Goal: Task Accomplishment & Management: Use online tool/utility

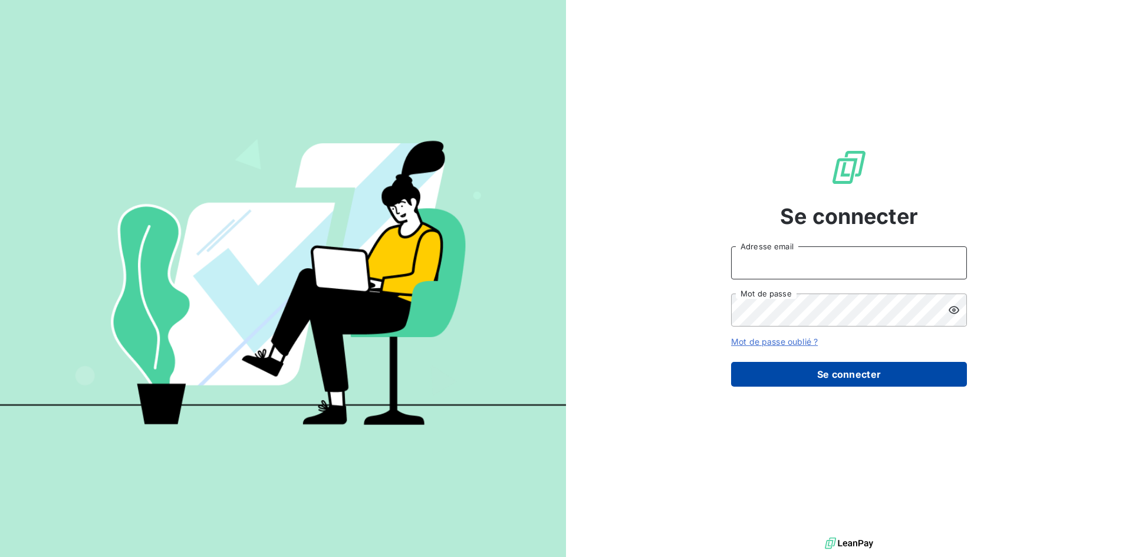
type input "[EMAIL_ADDRESS][DOMAIN_NAME]"
click at [797, 371] on button "Se connecter" at bounding box center [849, 374] width 236 height 25
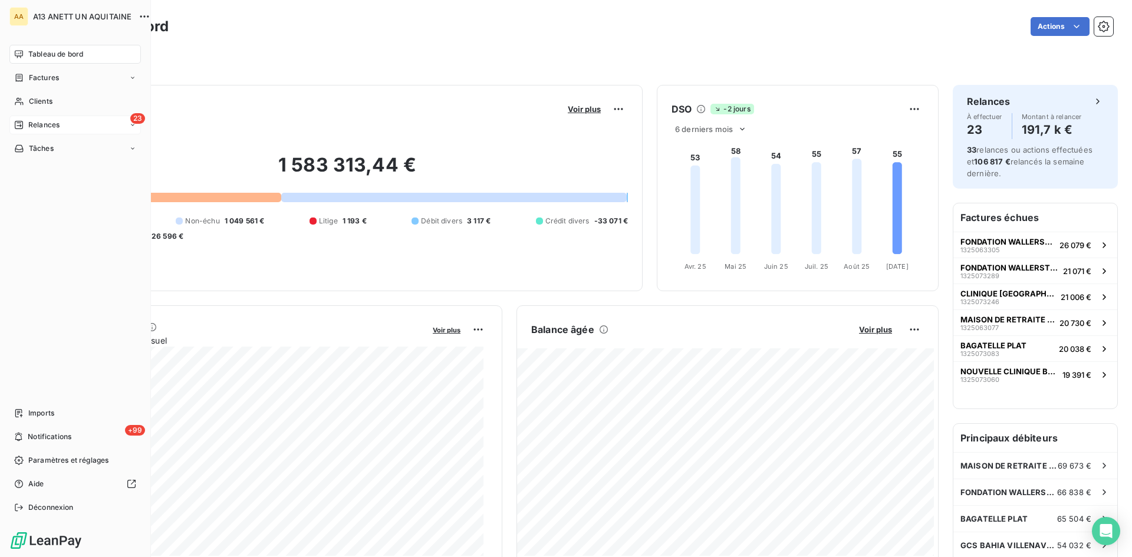
click at [47, 124] on span "Relances" at bounding box center [43, 125] width 31 height 11
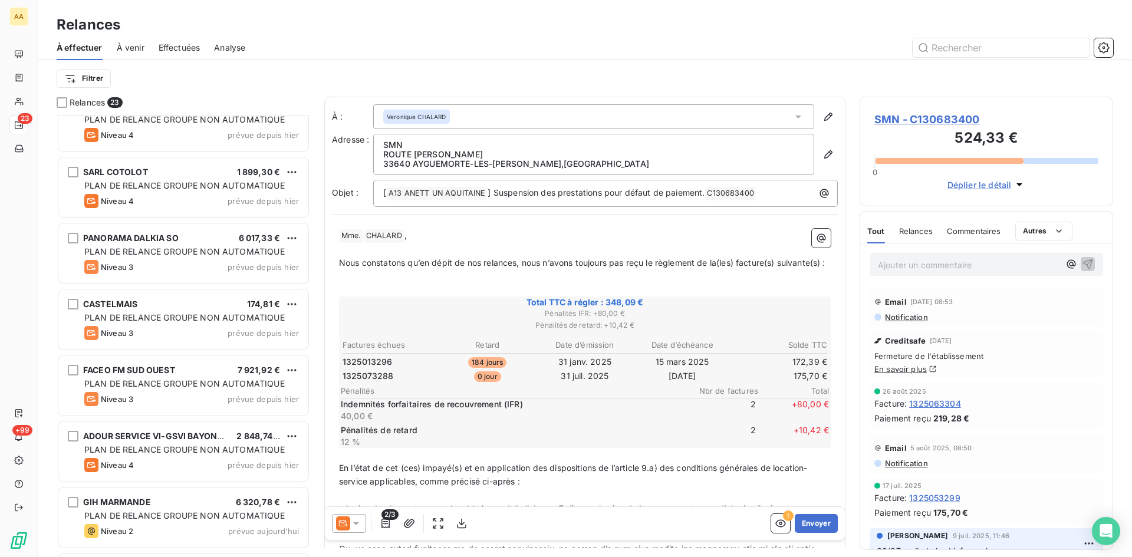
scroll to position [1062, 0]
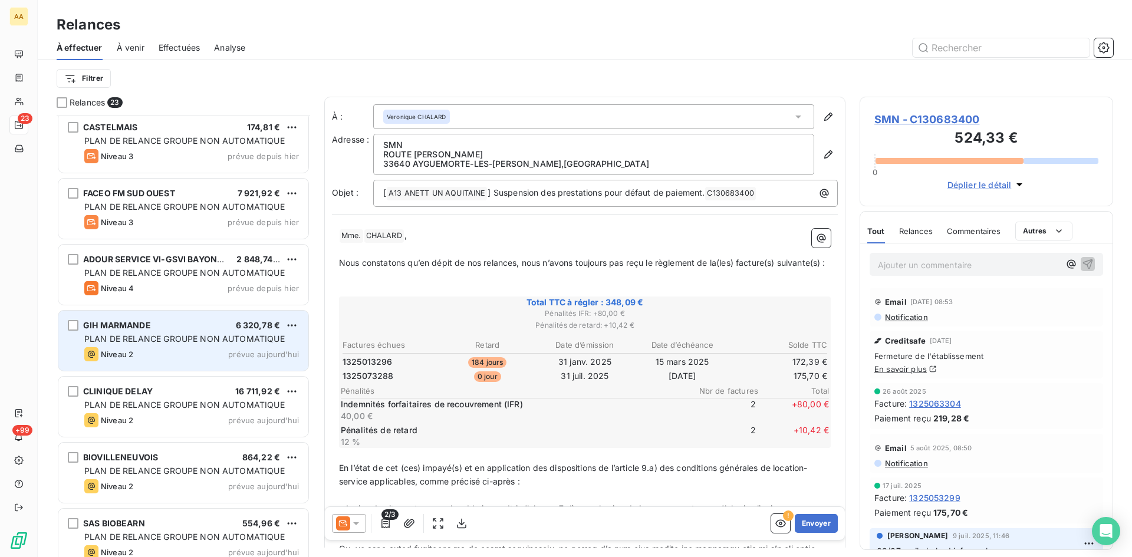
click at [157, 348] on div "Niveau 2 prévue aujourd’hui" at bounding box center [191, 354] width 215 height 14
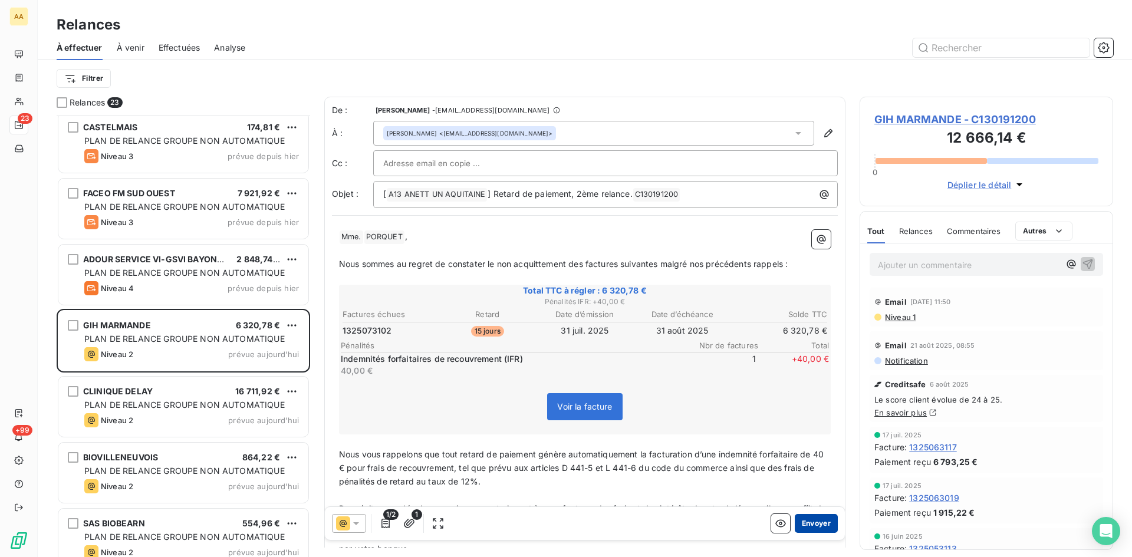
click at [801, 519] on button "Envoyer" at bounding box center [816, 523] width 43 height 19
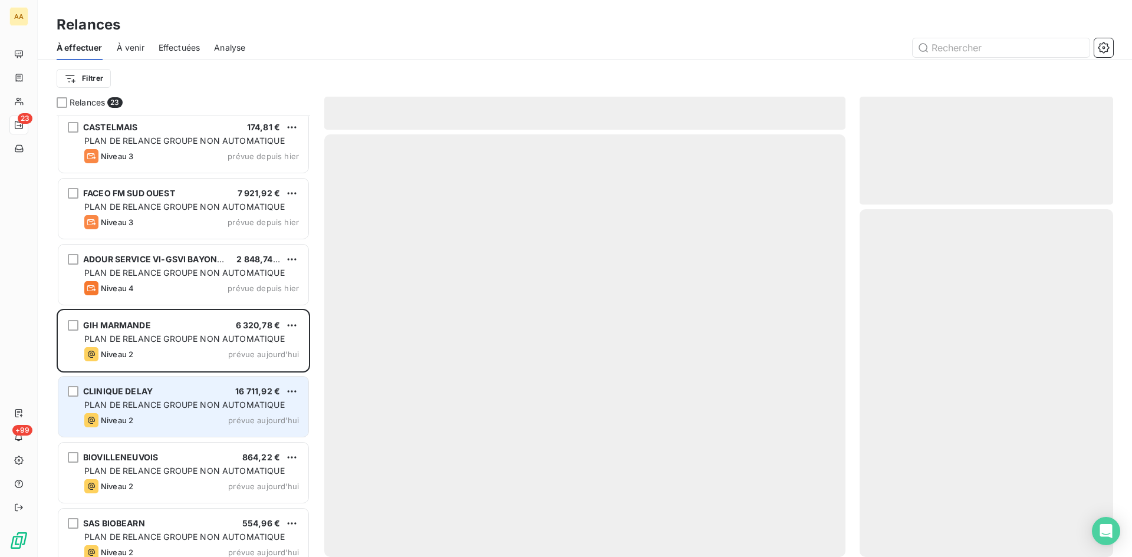
scroll to position [1011, 0]
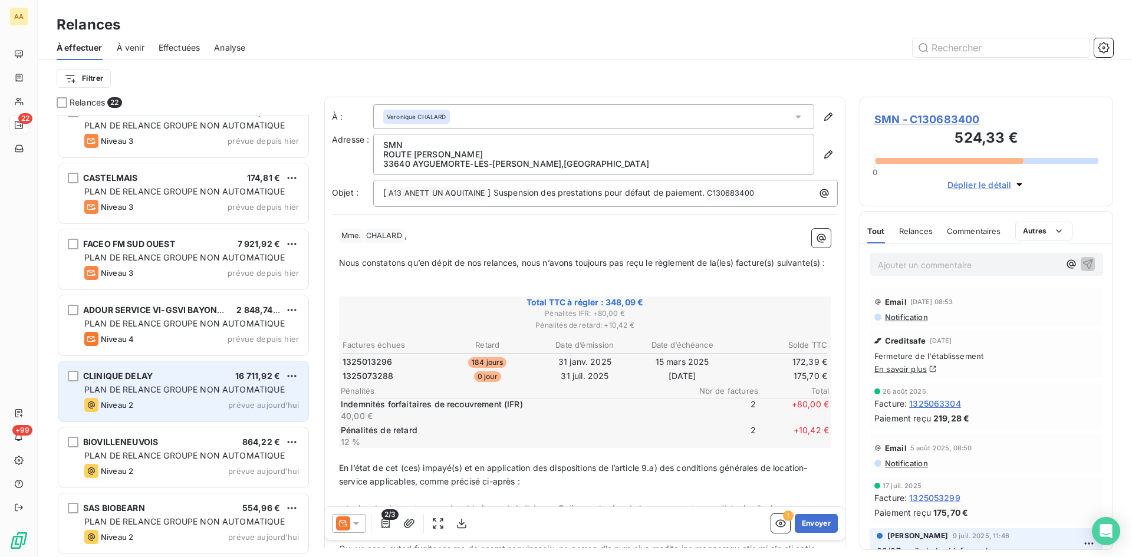
click at [183, 404] on div "Niveau 2 prévue aujourd’hui" at bounding box center [191, 405] width 215 height 14
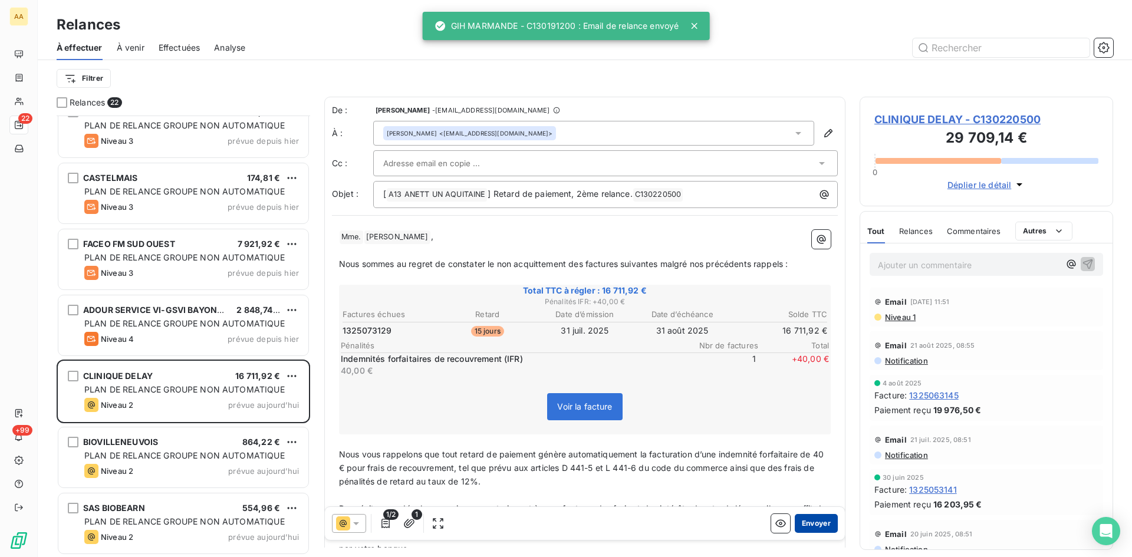
click at [804, 518] on button "Envoyer" at bounding box center [816, 523] width 43 height 19
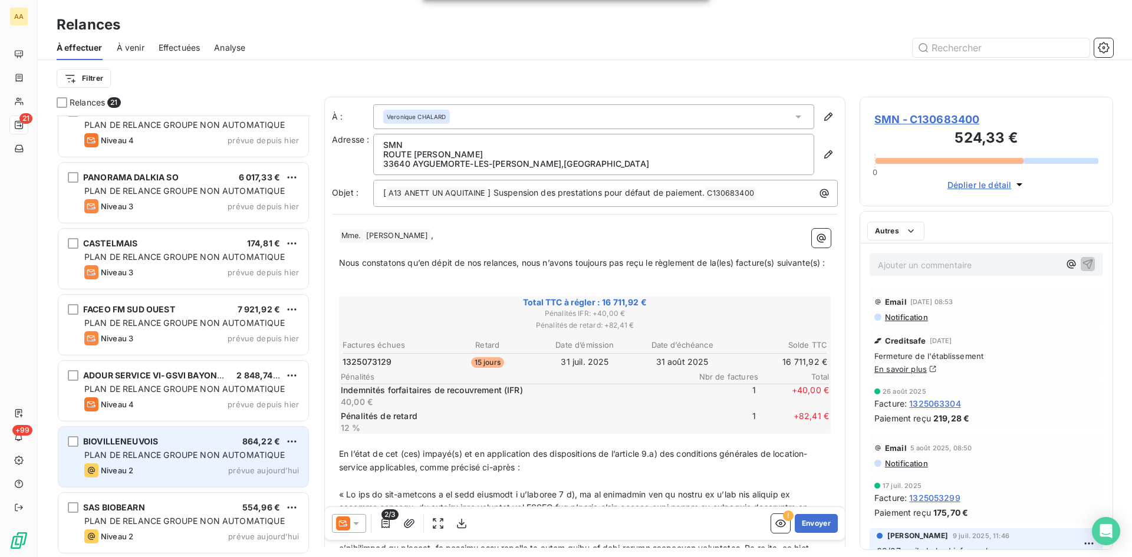
scroll to position [945, 0]
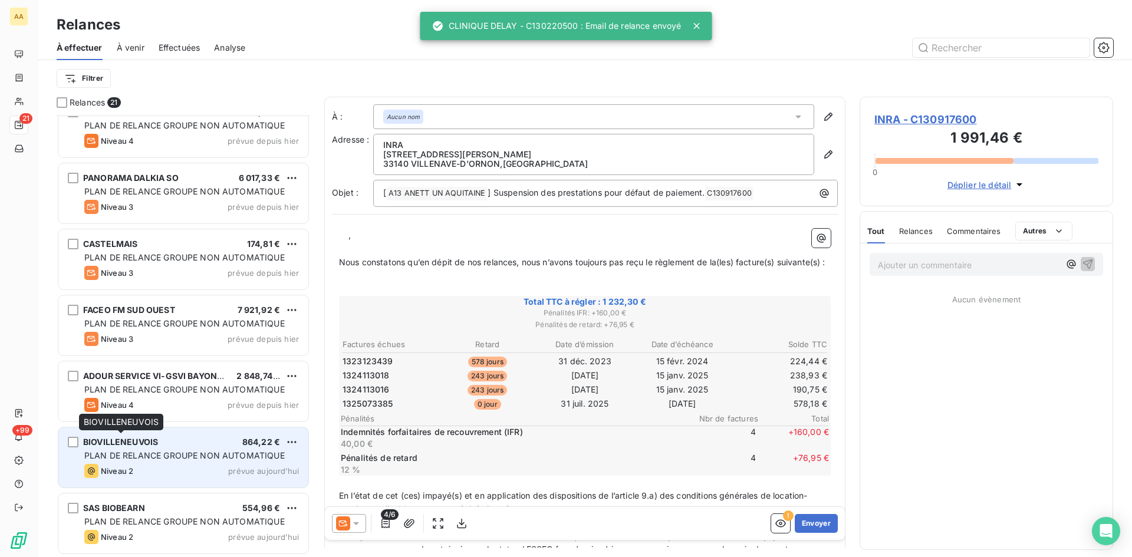
click at [125, 447] on div "BIOVILLENEUVOIS" at bounding box center [120, 442] width 75 height 12
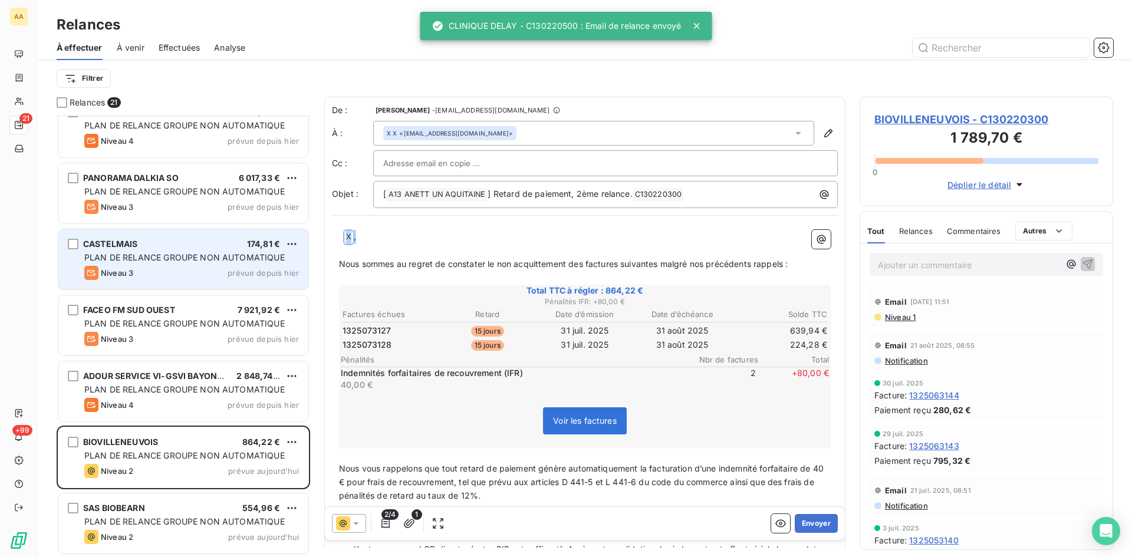
drag, startPoint x: 374, startPoint y: 237, endPoint x: 305, endPoint y: 236, distance: 69.0
click at [305, 236] on div "Relances 21 SUD OUEST ALIMENT 201,67 € PLAN DE RELANCE GROUPE NON AUTOMATIQUE N…" at bounding box center [585, 327] width 1094 height 461
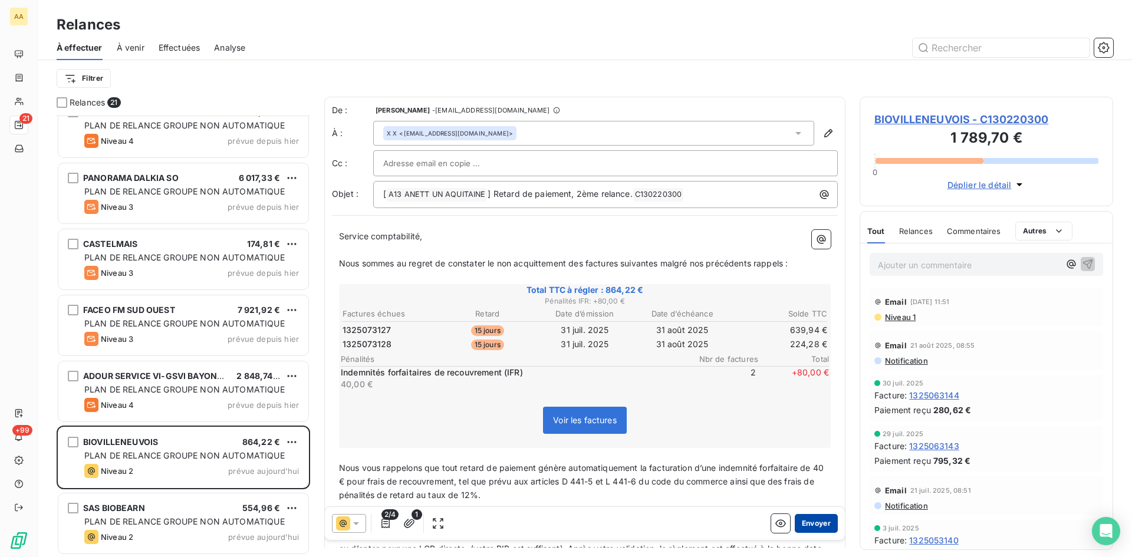
click at [801, 517] on button "Envoyer" at bounding box center [816, 523] width 43 height 19
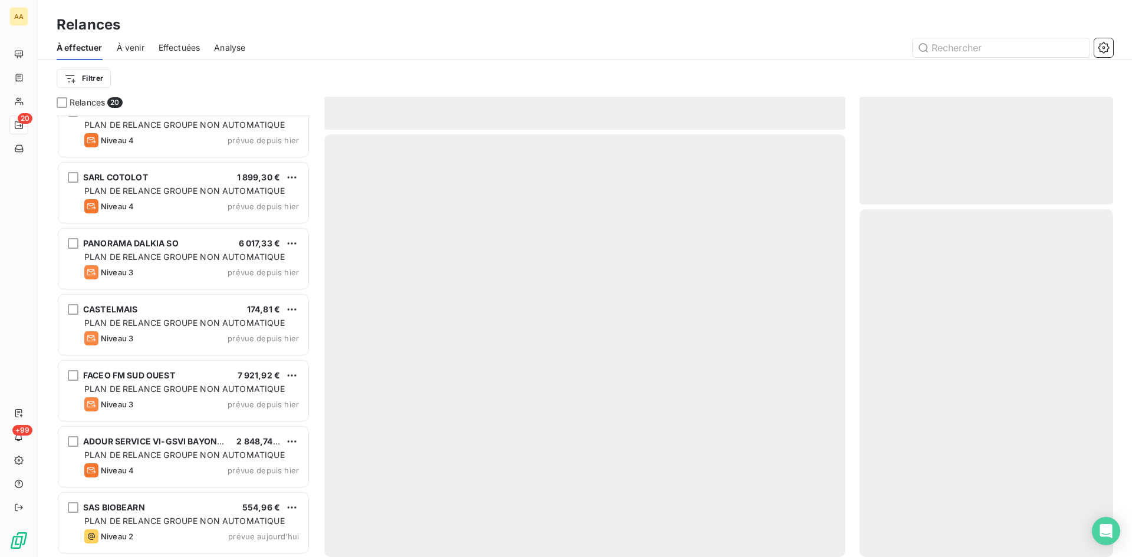
scroll to position [879, 0]
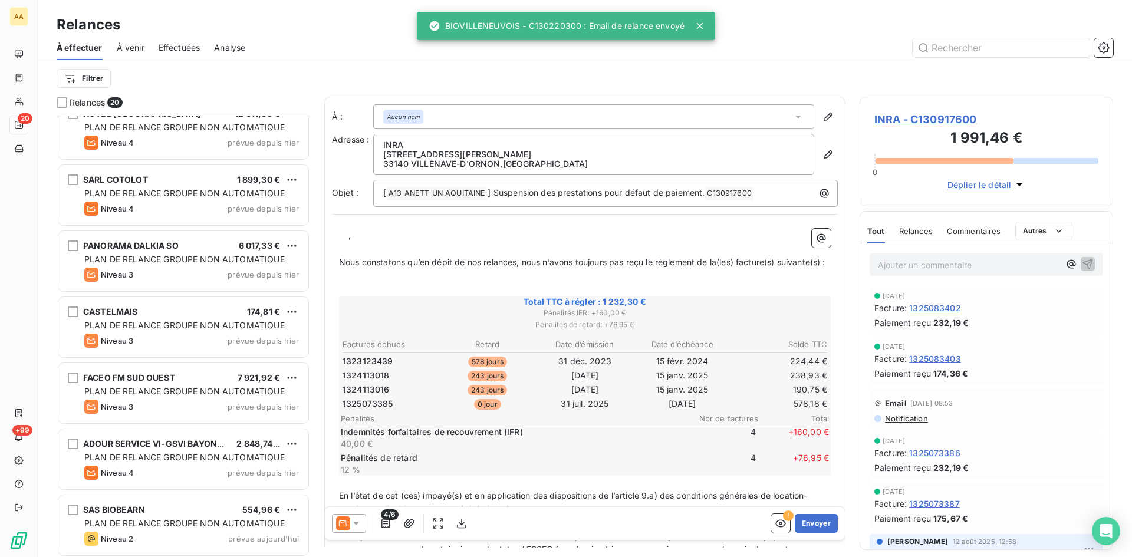
scroll to position [880, 0]
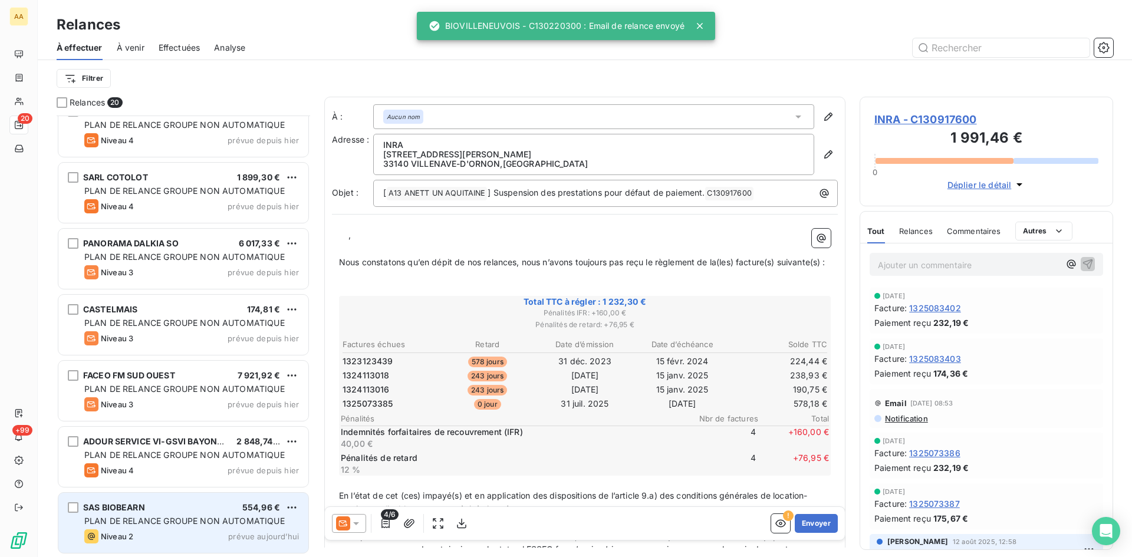
click at [185, 513] on div "SAS BIOBEARN 554,96 € PLAN DE RELANCE GROUPE NON AUTOMATIQUE Niveau 2 prévue au…" at bounding box center [183, 523] width 250 height 60
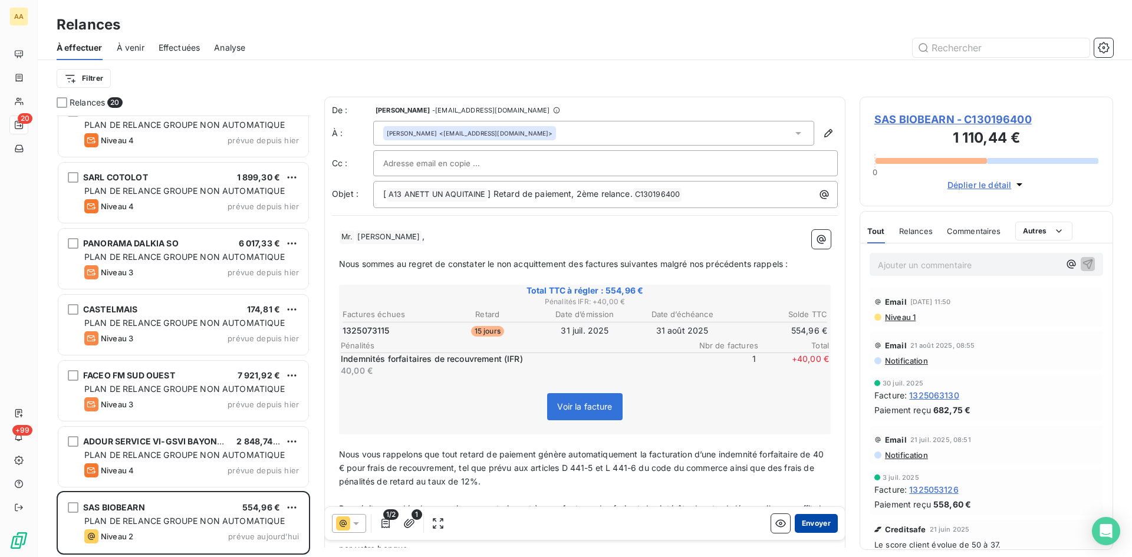
click at [797, 525] on button "Envoyer" at bounding box center [816, 523] width 43 height 19
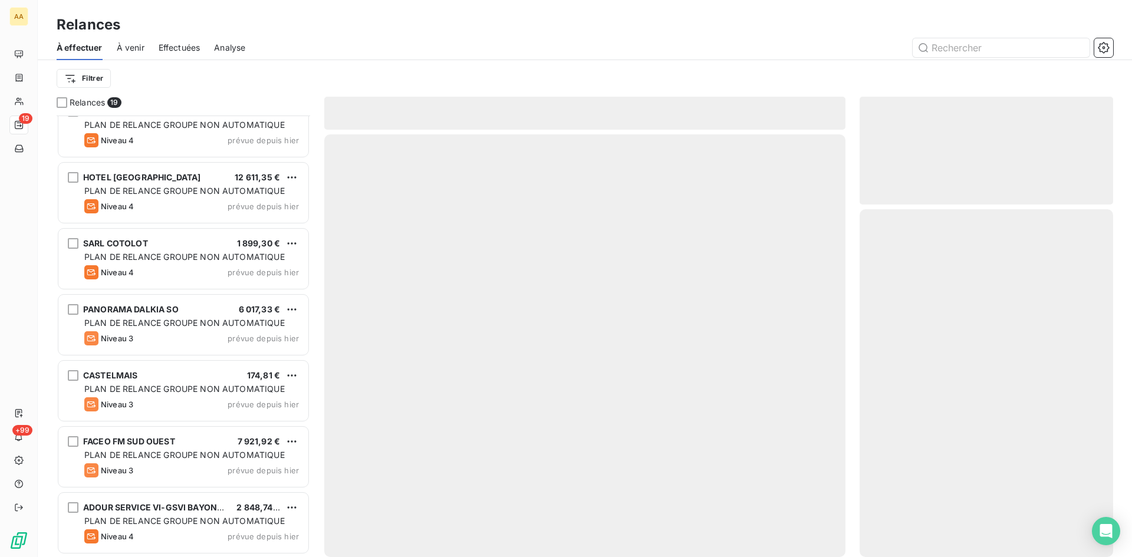
scroll to position [813, 0]
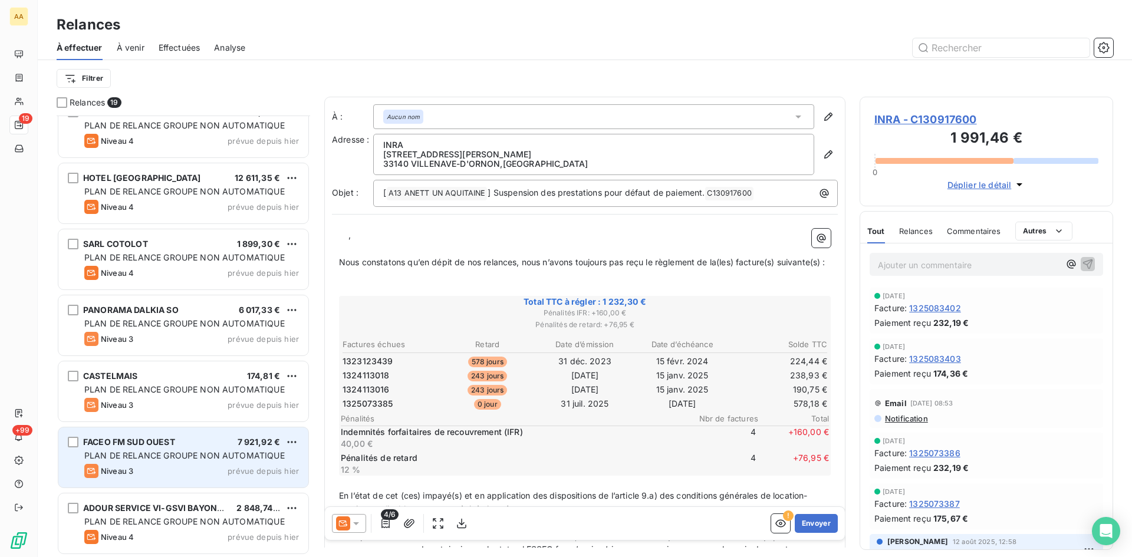
click at [175, 441] on span "FACEO FM SUD OUEST" at bounding box center [129, 442] width 92 height 10
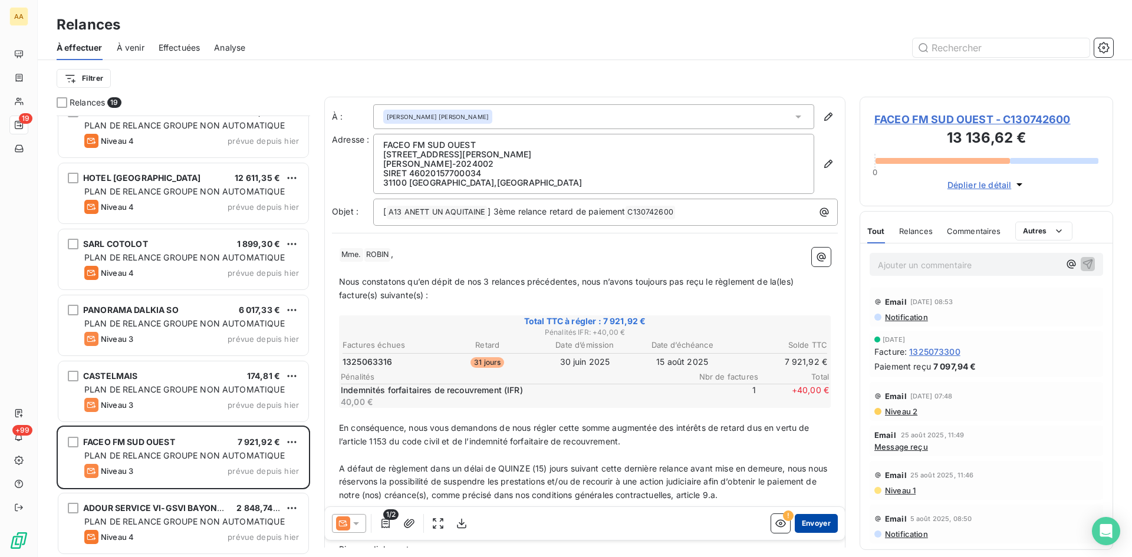
click at [821, 520] on button "Envoyer" at bounding box center [816, 523] width 43 height 19
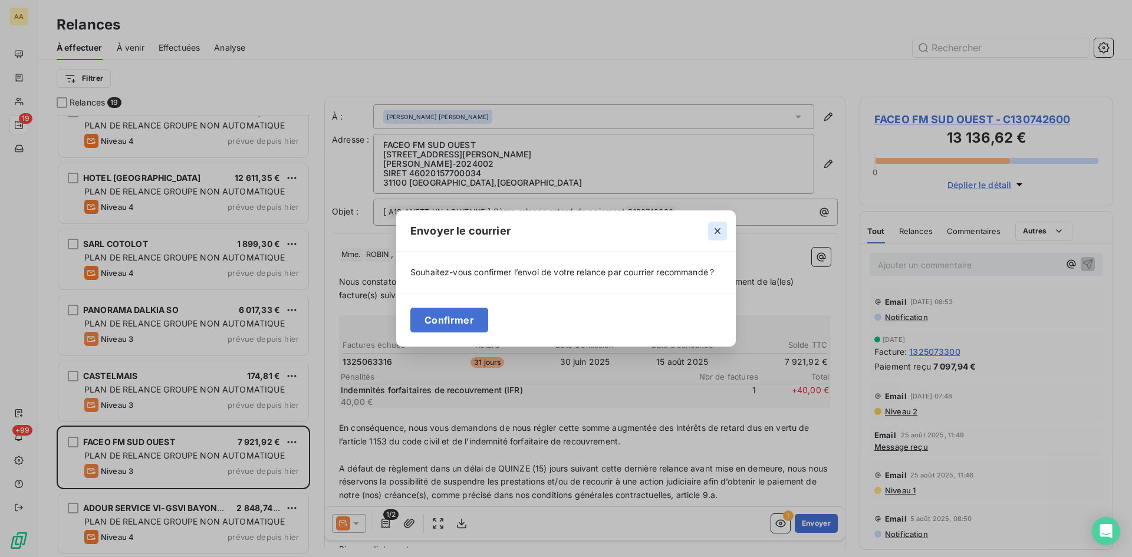
click at [719, 231] on icon "button" at bounding box center [718, 231] width 12 height 12
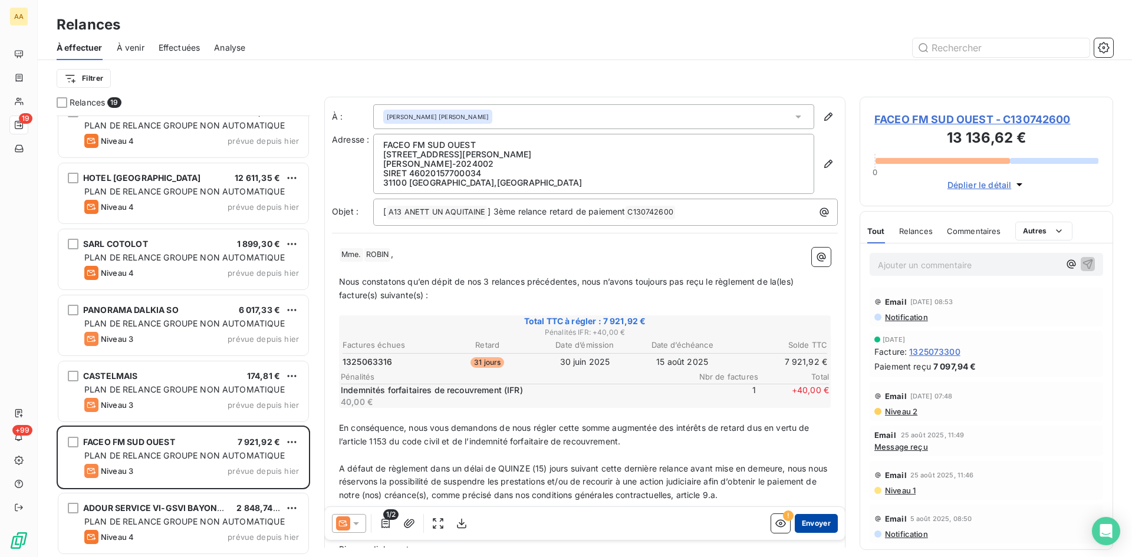
click at [807, 526] on button "Envoyer" at bounding box center [816, 523] width 43 height 19
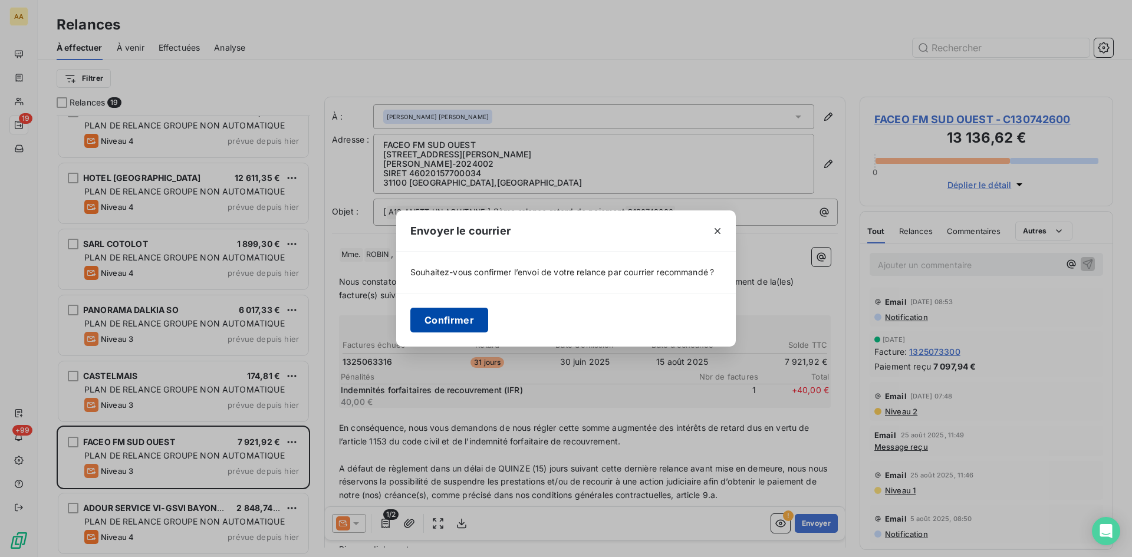
click at [449, 313] on button "Confirmer" at bounding box center [449, 320] width 78 height 25
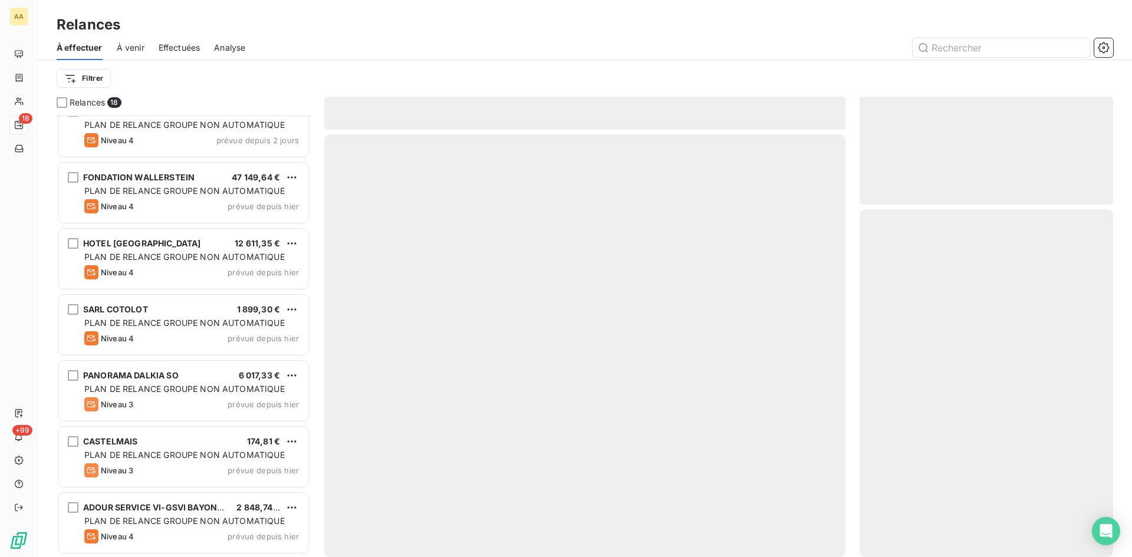
scroll to position [747, 0]
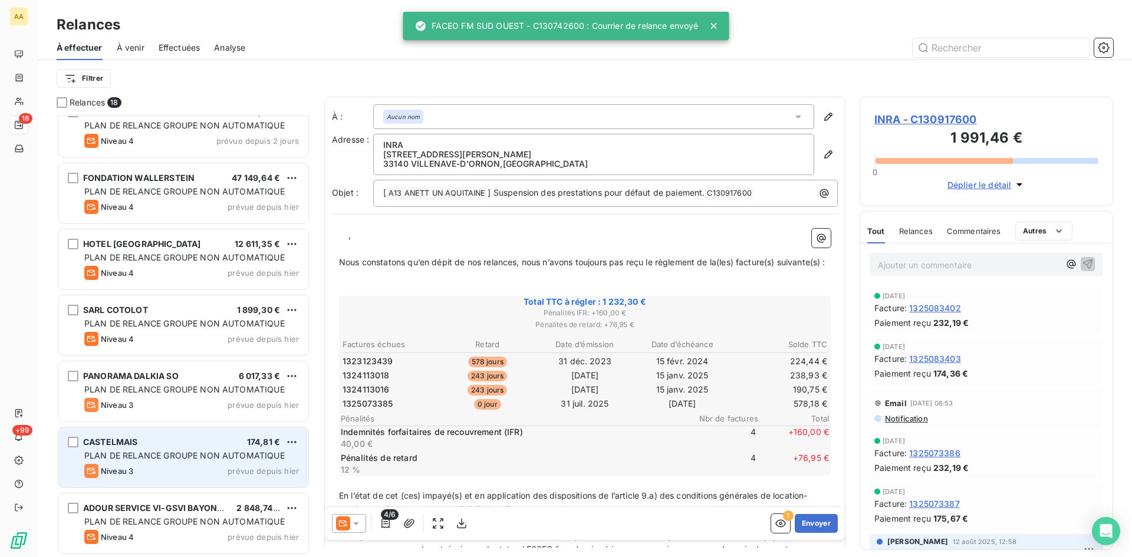
click at [216, 455] on span "PLAN DE RELANCE GROUPE NON AUTOMATIQUE" at bounding box center [184, 455] width 200 height 10
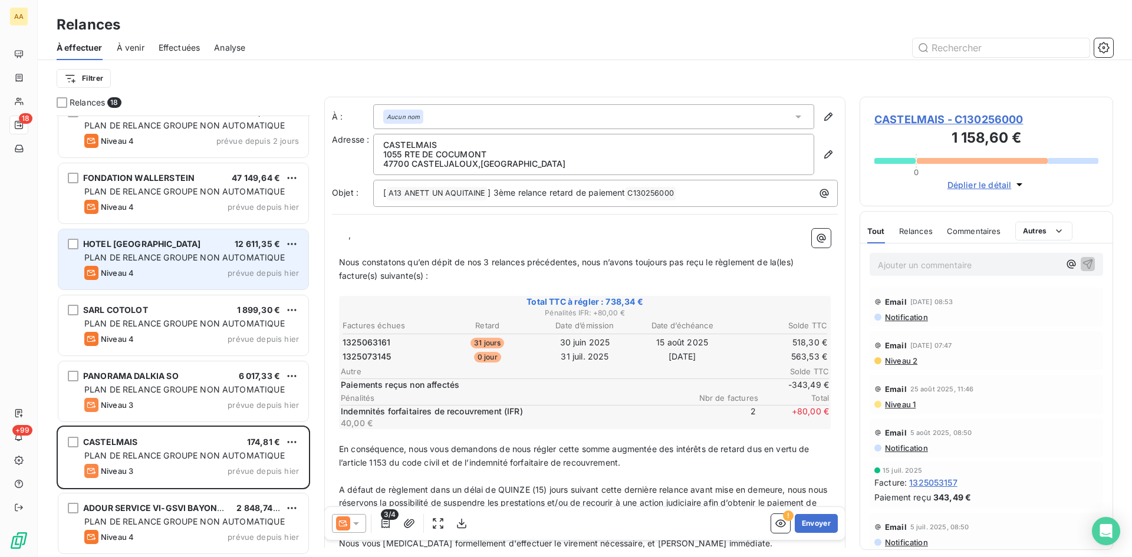
drag, startPoint x: 399, startPoint y: 241, endPoint x: 305, endPoint y: 239, distance: 93.8
click at [305, 239] on div "Relances 18 INRA 654,12 € PLAN DE RELANCE GROUPE NON AUTOMATIQUE Niveau 4 prévu…" at bounding box center [585, 327] width 1094 height 461
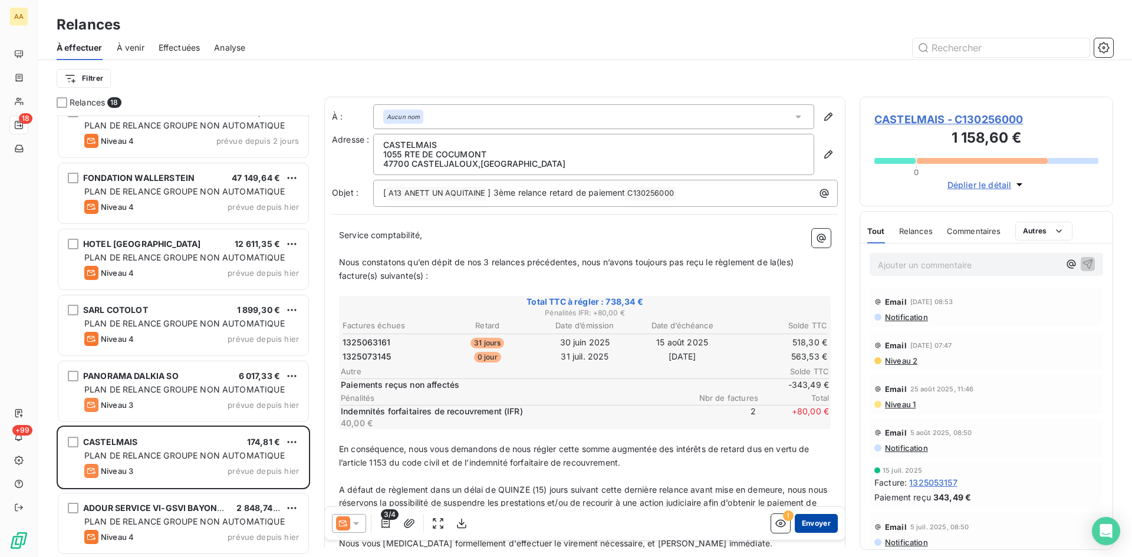
click at [801, 525] on button "Envoyer" at bounding box center [816, 523] width 43 height 19
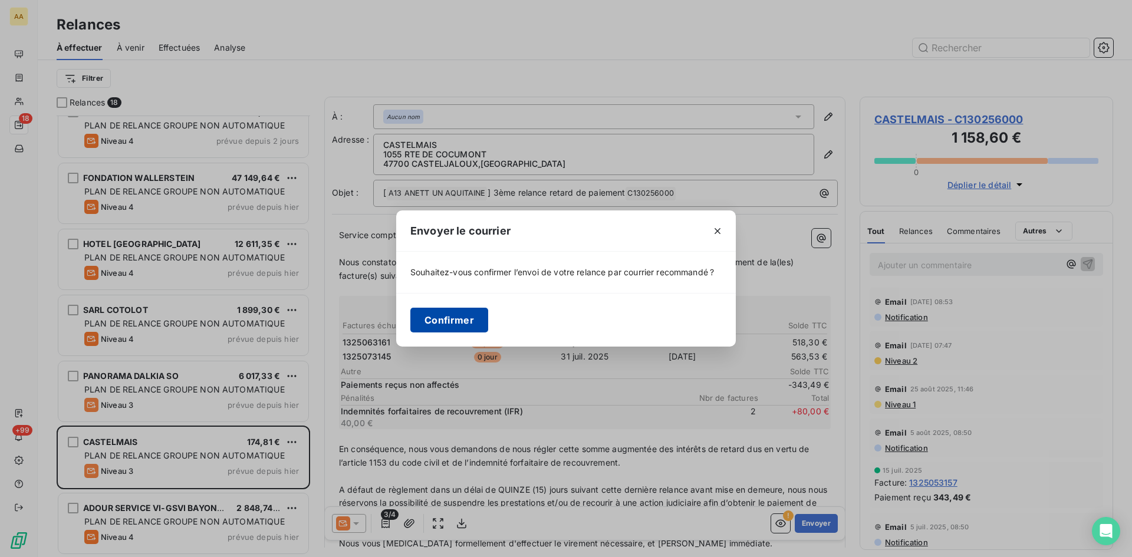
click at [460, 314] on button "Confirmer" at bounding box center [449, 320] width 78 height 25
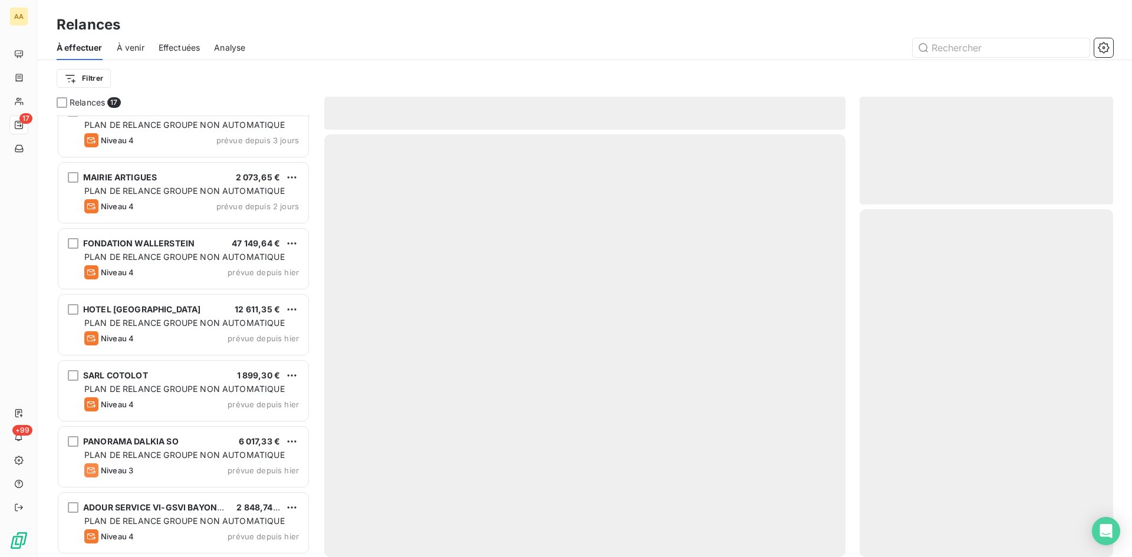
scroll to position [681, 0]
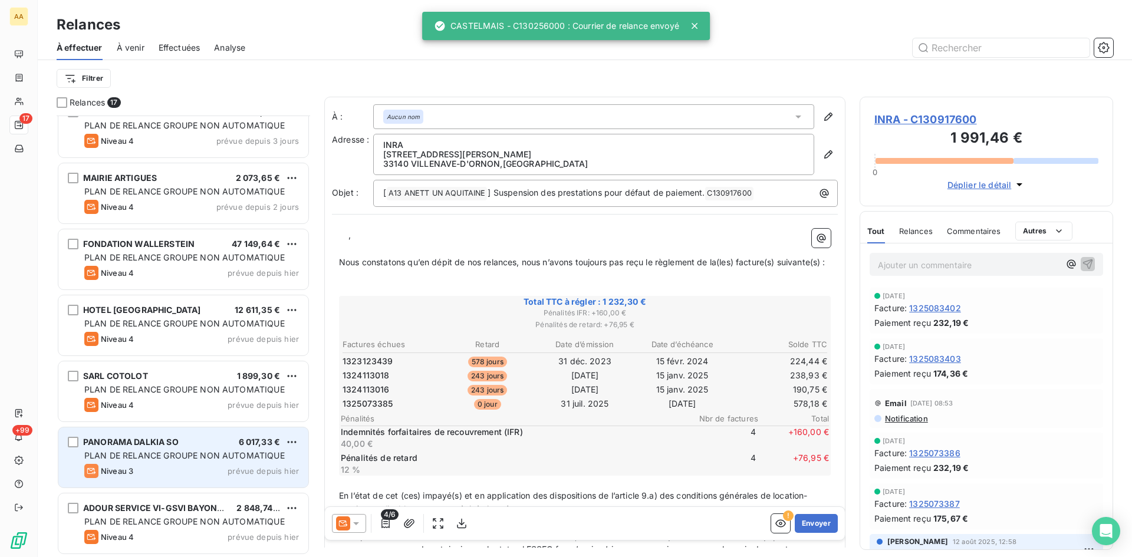
click at [179, 443] on span "PANORAMA DALKIA SO" at bounding box center [131, 442] width 96 height 10
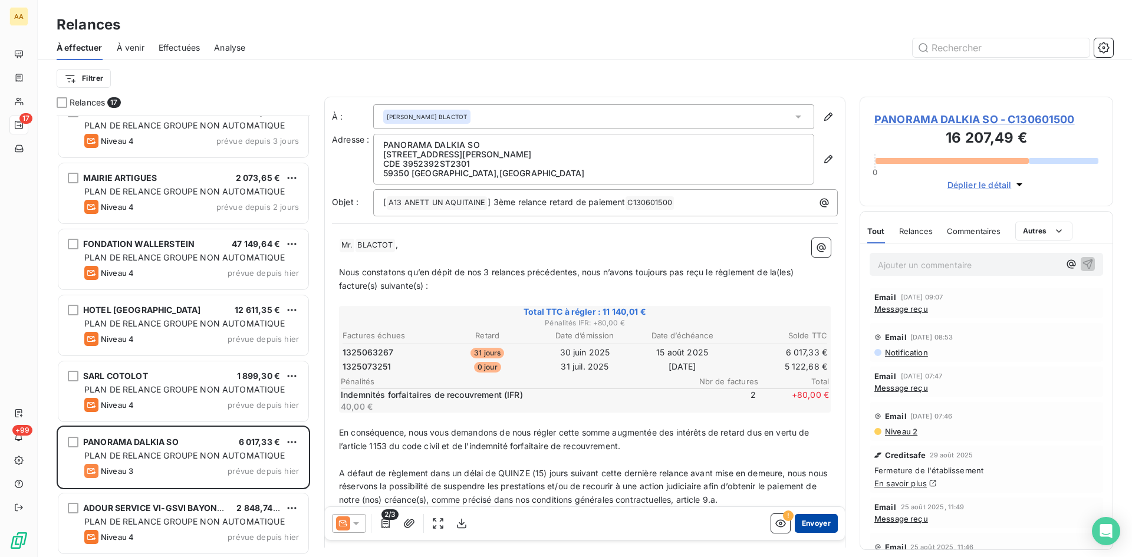
click at [807, 521] on button "Envoyer" at bounding box center [816, 523] width 43 height 19
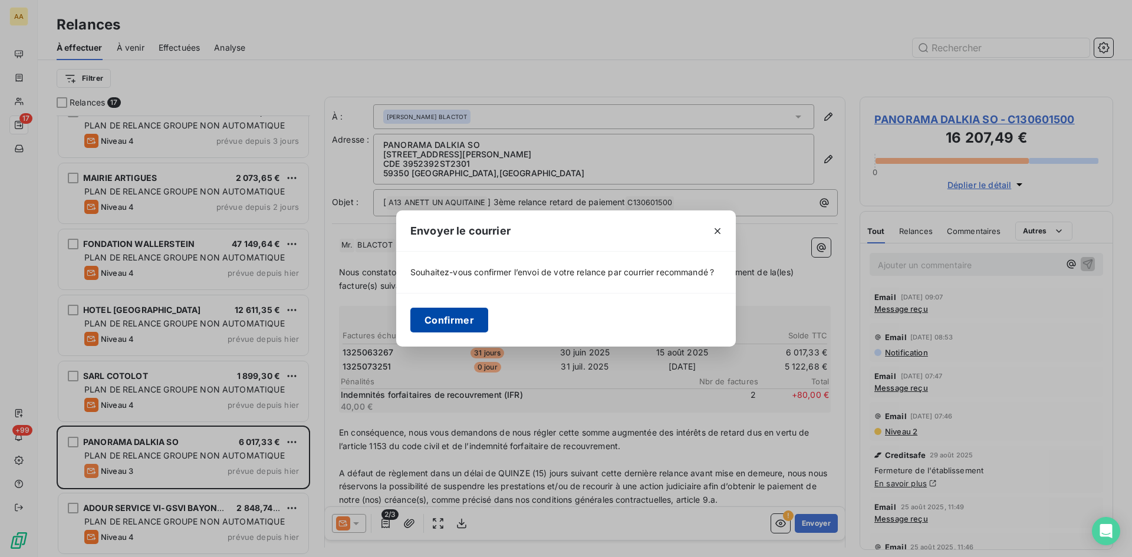
click at [458, 317] on button "Confirmer" at bounding box center [449, 320] width 78 height 25
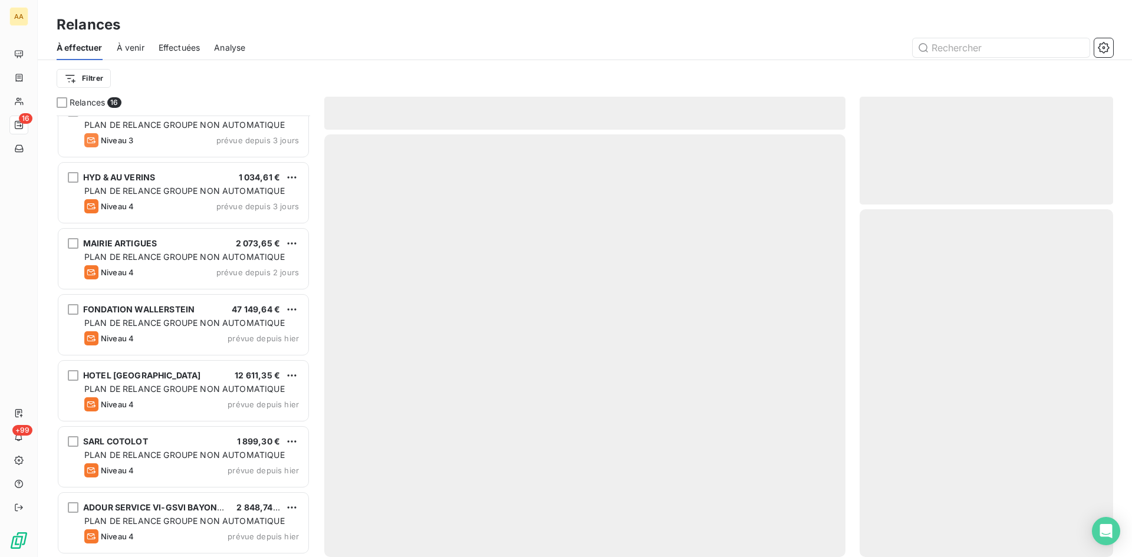
scroll to position [615, 0]
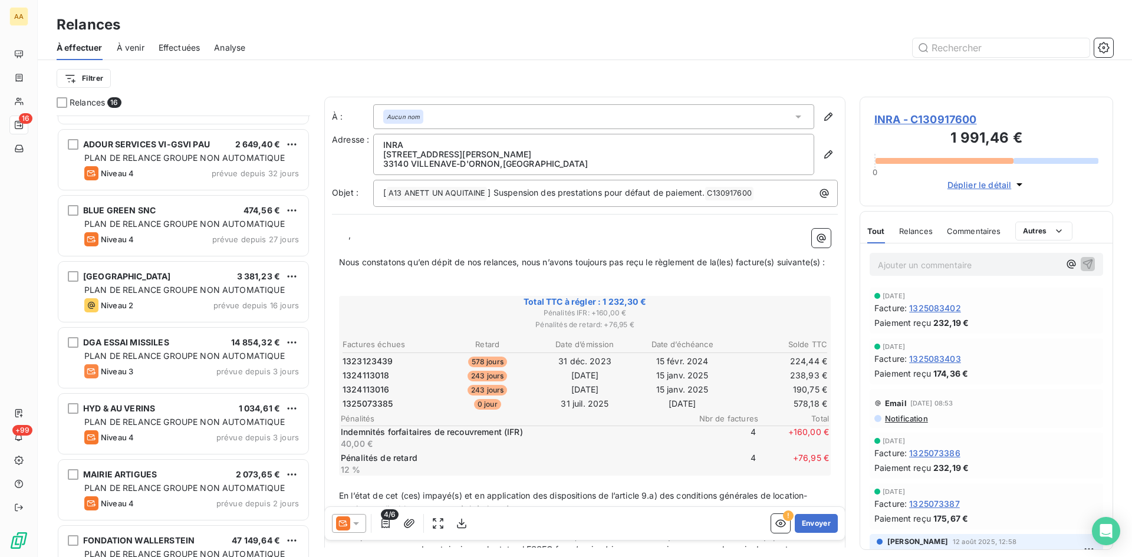
scroll to position [380, 0]
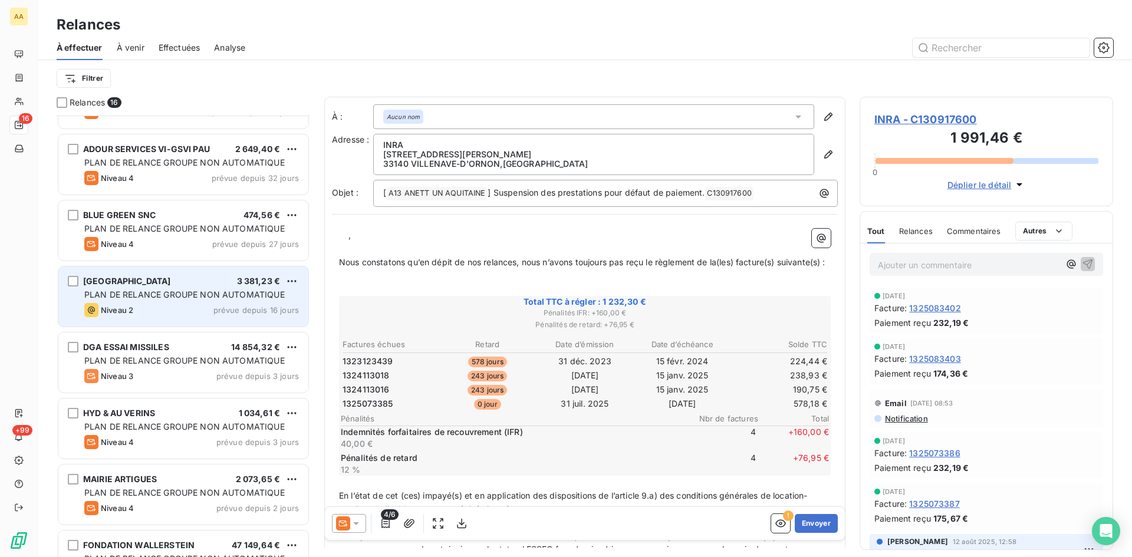
click at [194, 286] on div "[GEOGRAPHIC_DATA] 3 381,23 €" at bounding box center [191, 281] width 215 height 11
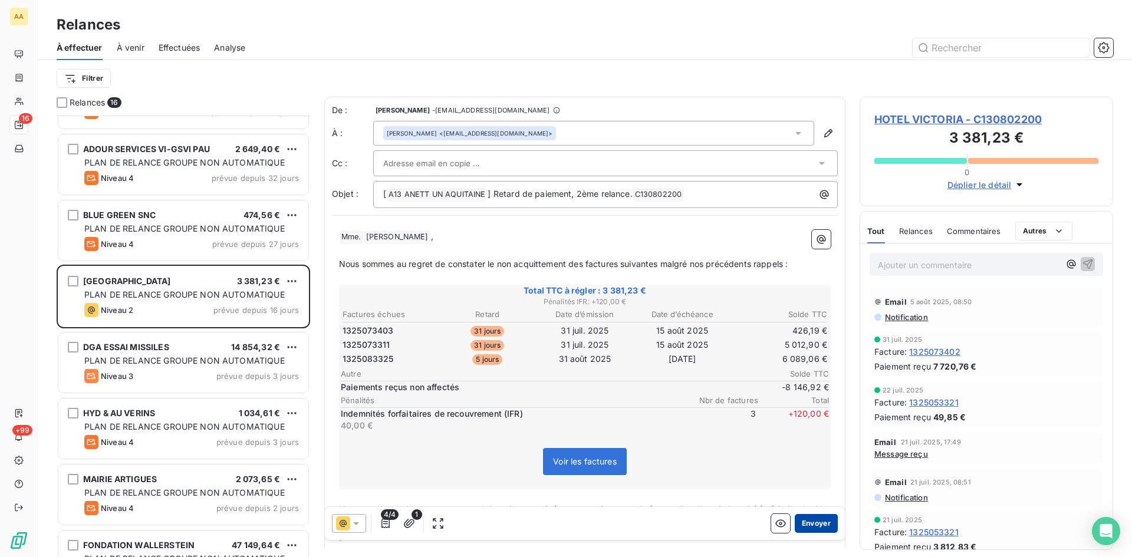
click at [806, 518] on button "Envoyer" at bounding box center [816, 523] width 43 height 19
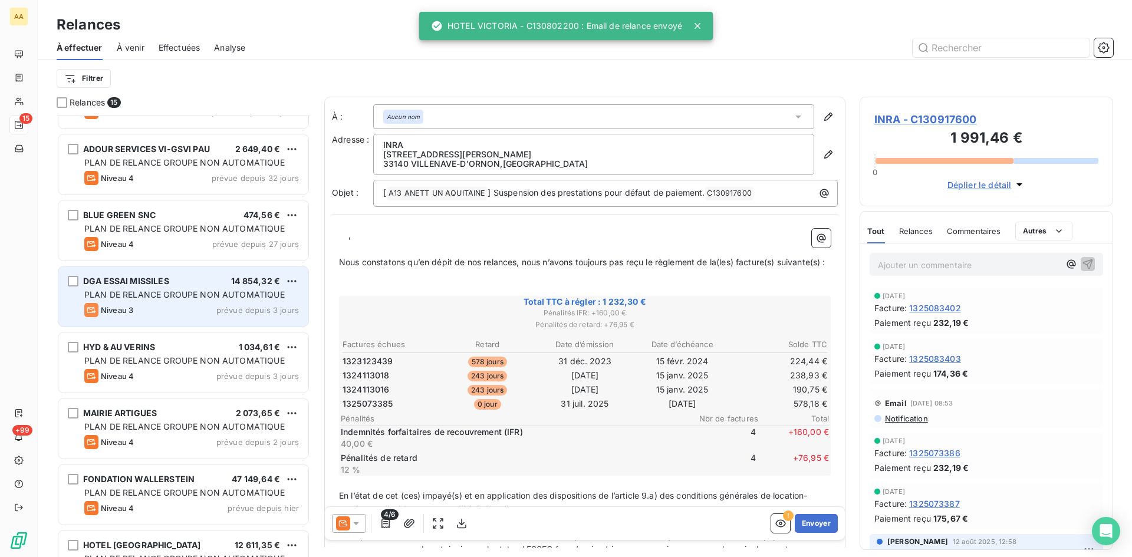
click at [204, 294] on span "PLAN DE RELANCE GROUPE NON AUTOMATIQUE" at bounding box center [184, 295] width 200 height 10
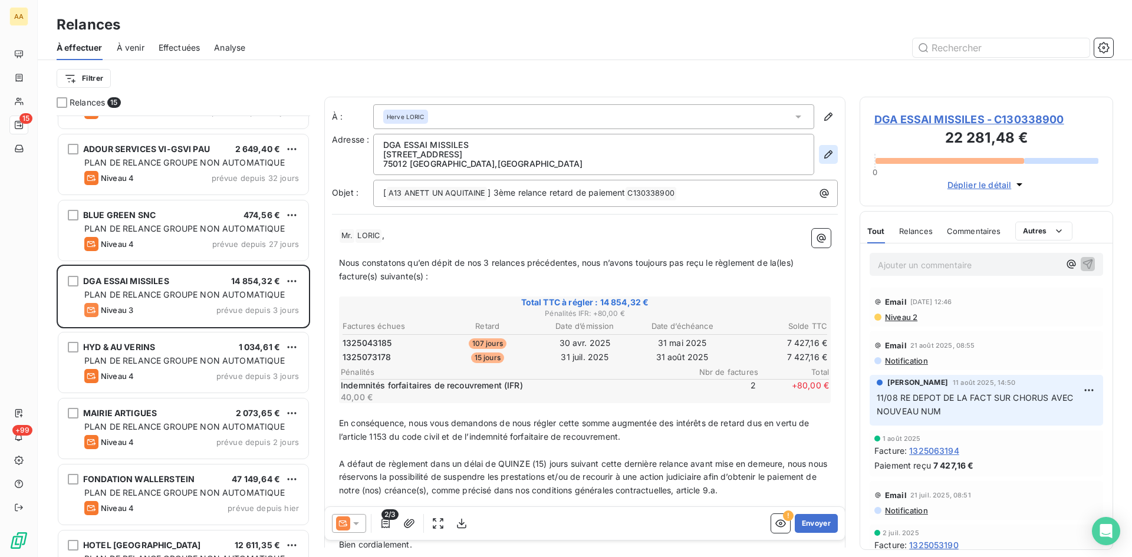
click at [824, 156] on icon "button" at bounding box center [828, 154] width 8 height 8
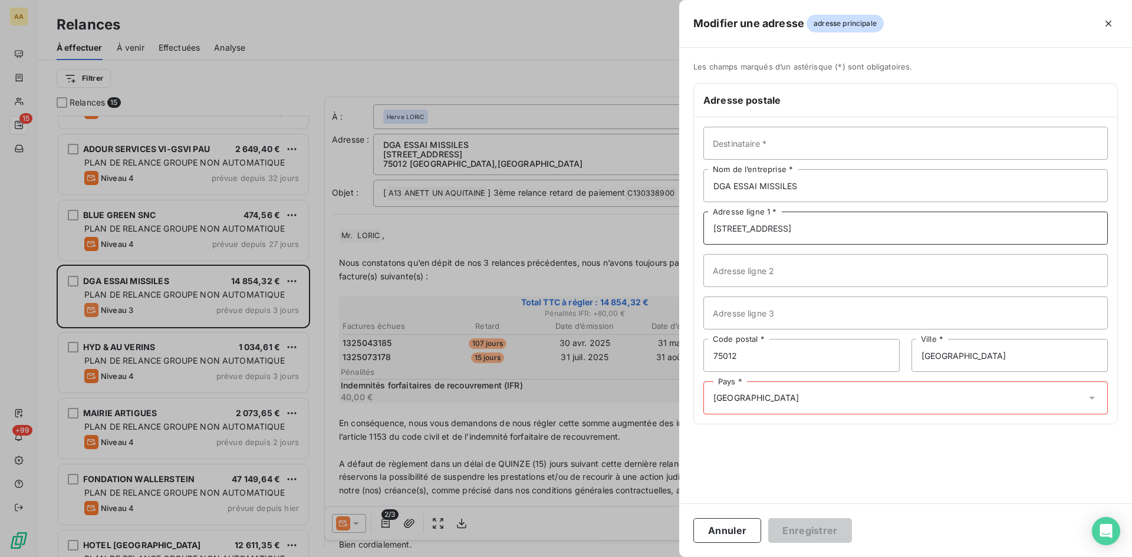
click at [802, 228] on input "[STREET_ADDRESS]" at bounding box center [905, 228] width 404 height 33
type input "[STREET_ADDRESS] NIOX"
click at [790, 351] on input "75012" at bounding box center [801, 355] width 196 height 33
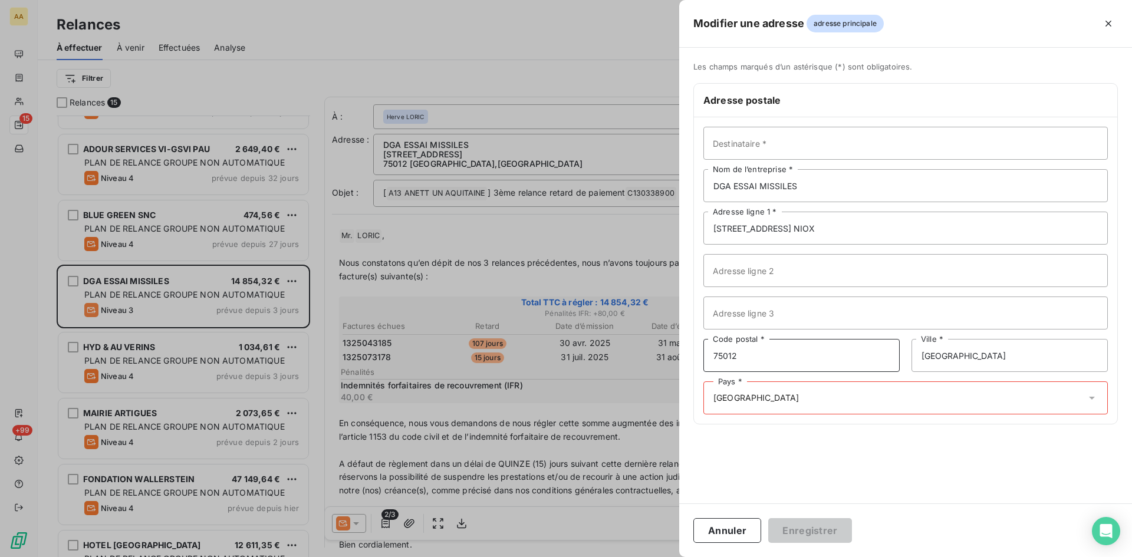
click at [790, 351] on input "75012" at bounding box center [801, 355] width 196 height 33
type input "33160"
type input "SAINT MEDARD EN JALLES"
click at [784, 269] on input "Adresse ligne 2" at bounding box center [905, 270] width 404 height 33
type input "PFC-SO-DAF-2019-00759-SPPM2-CM"
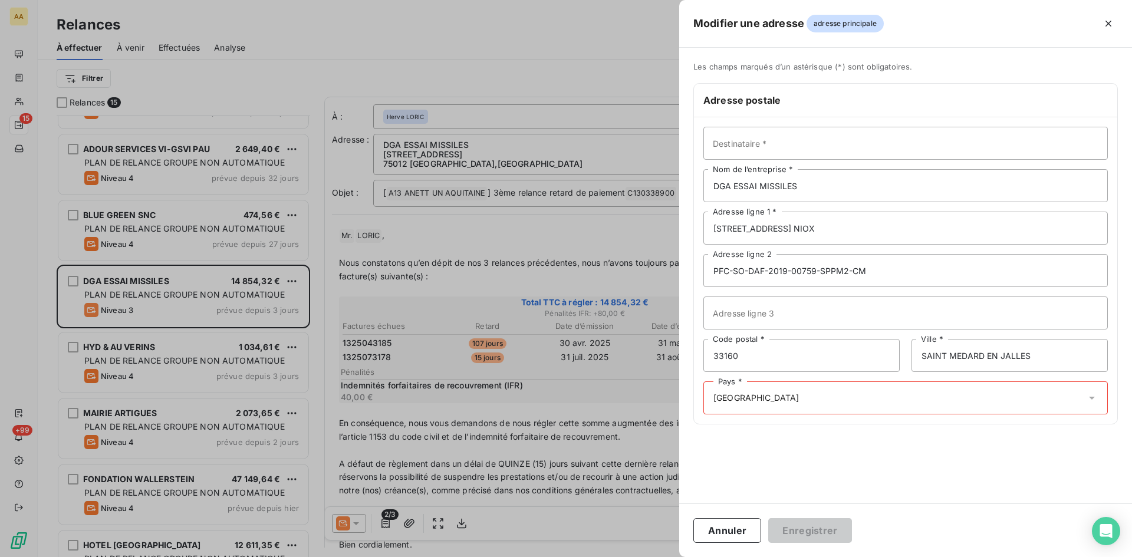
click at [1097, 396] on icon at bounding box center [1092, 398] width 12 height 12
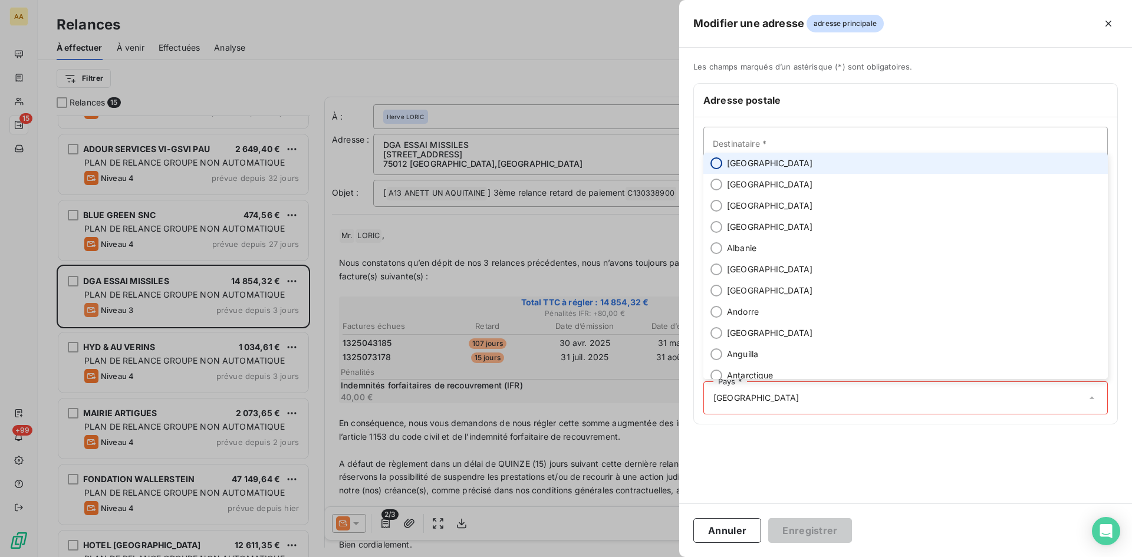
click at [720, 163] on input "radio" at bounding box center [717, 163] width 12 height 12
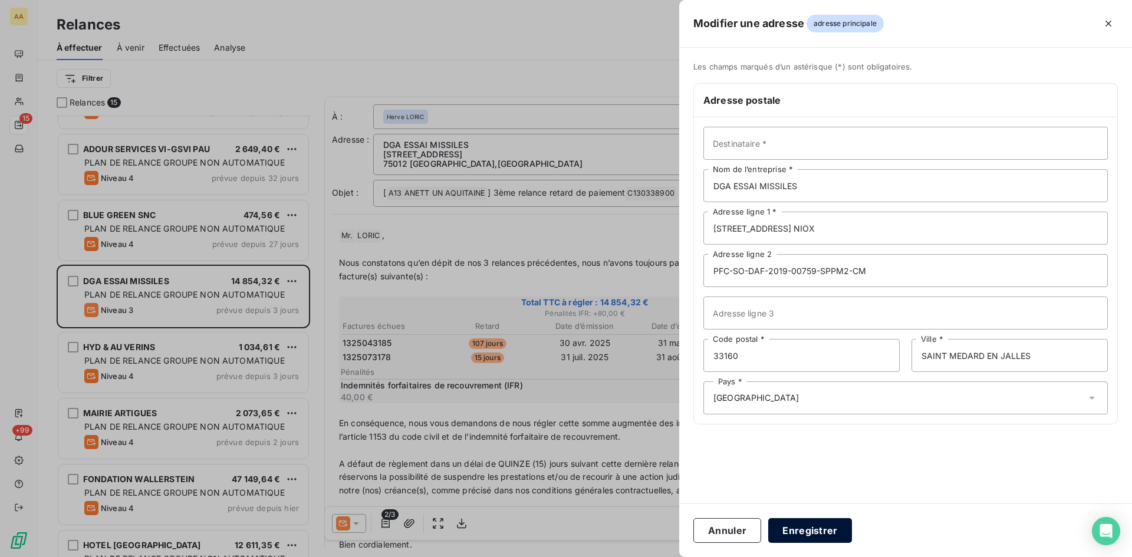
click at [830, 532] on button "Enregistrer" at bounding box center [810, 530] width 84 height 25
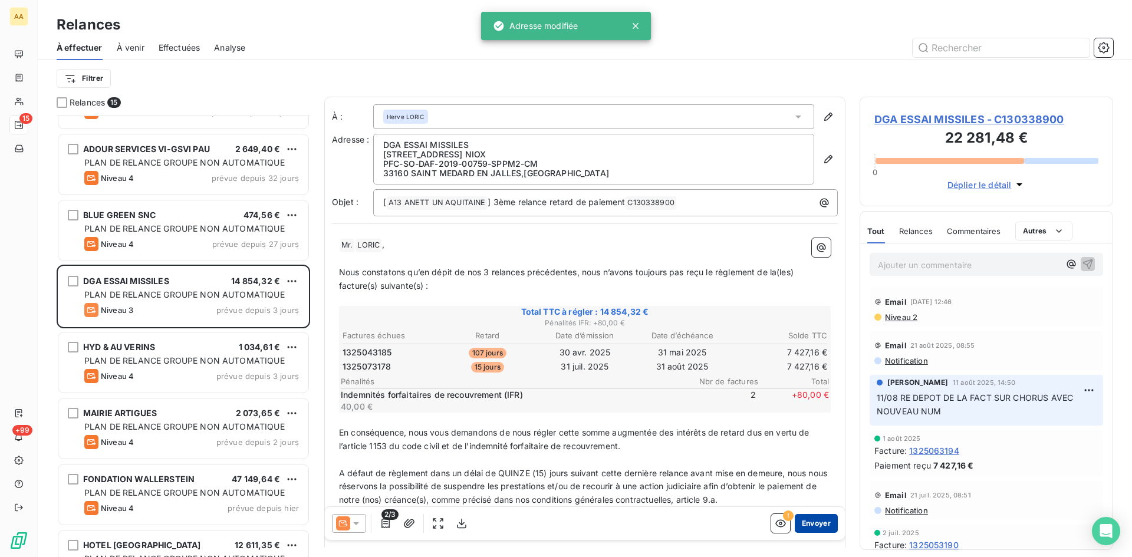
click at [805, 522] on button "Envoyer" at bounding box center [816, 523] width 43 height 19
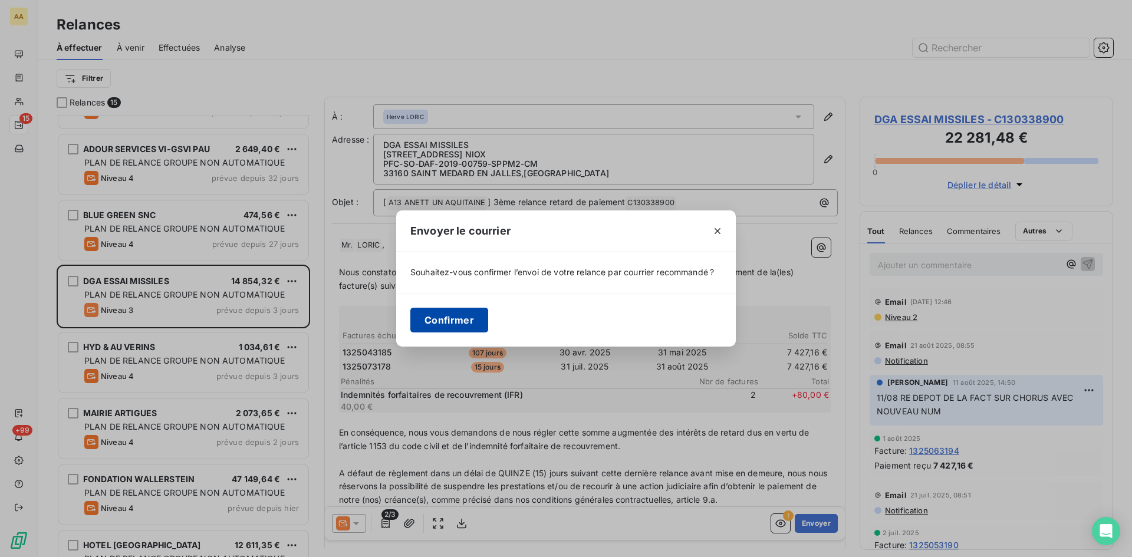
click at [479, 313] on button "Confirmer" at bounding box center [449, 320] width 78 height 25
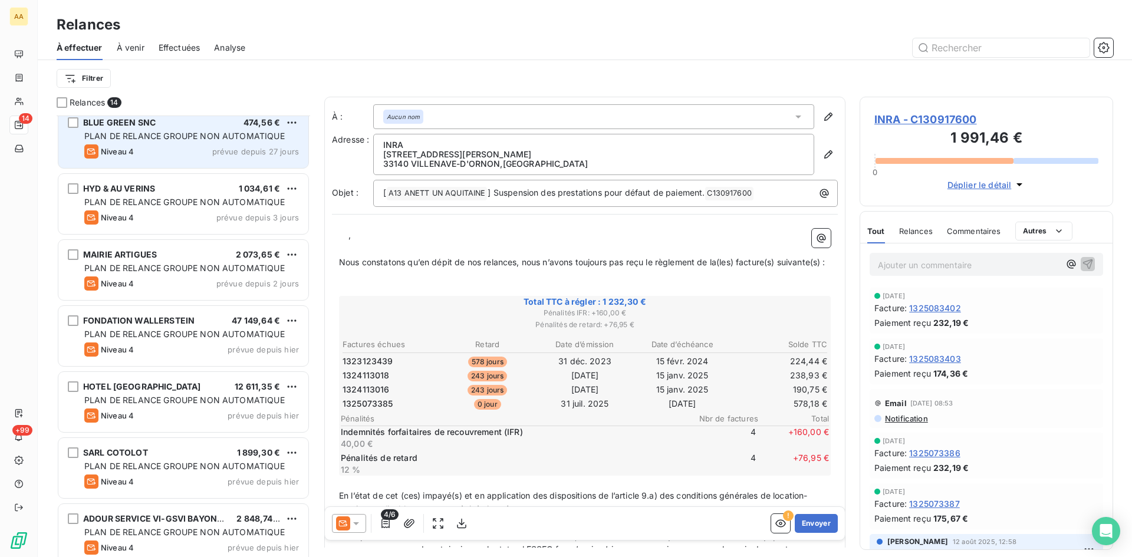
scroll to position [484, 0]
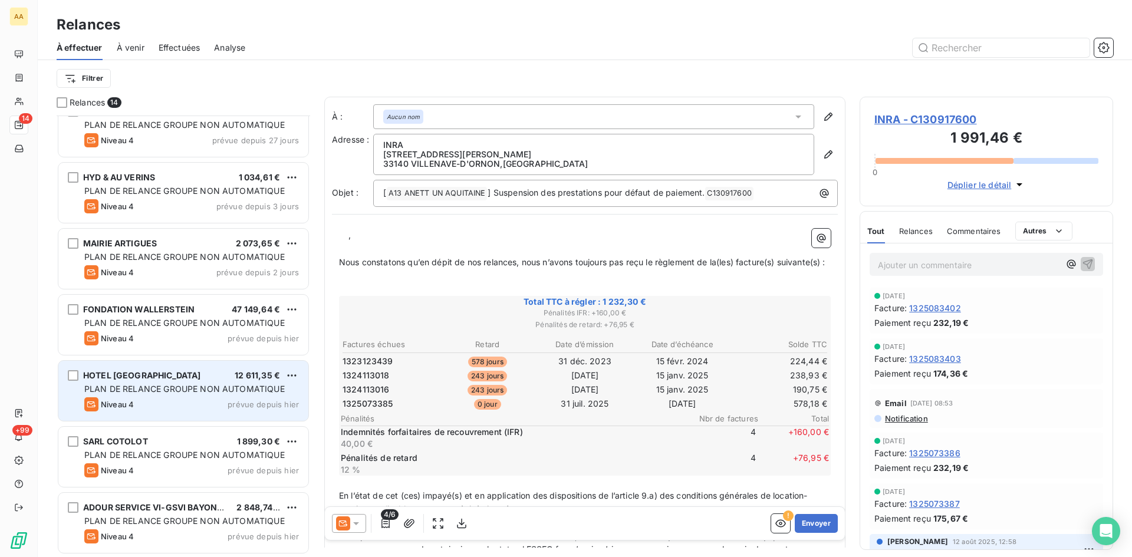
click at [173, 376] on div "HOTEL LE DAUPHIN 12 611,35 €" at bounding box center [191, 375] width 215 height 11
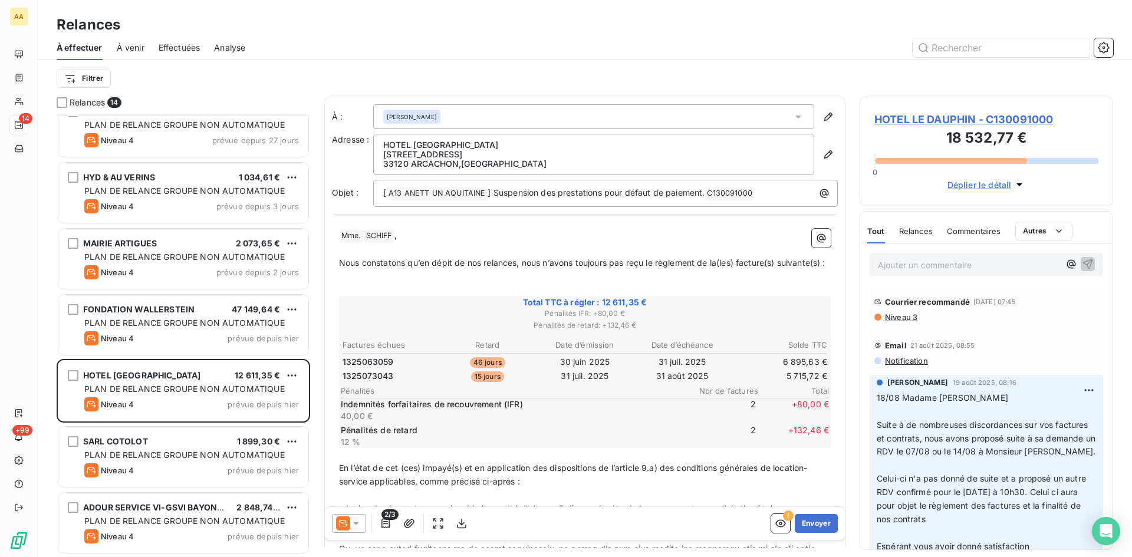
click at [894, 267] on p "Ajouter un commentaire ﻿" at bounding box center [969, 265] width 182 height 15
